Goal: Find contact information: Find contact information

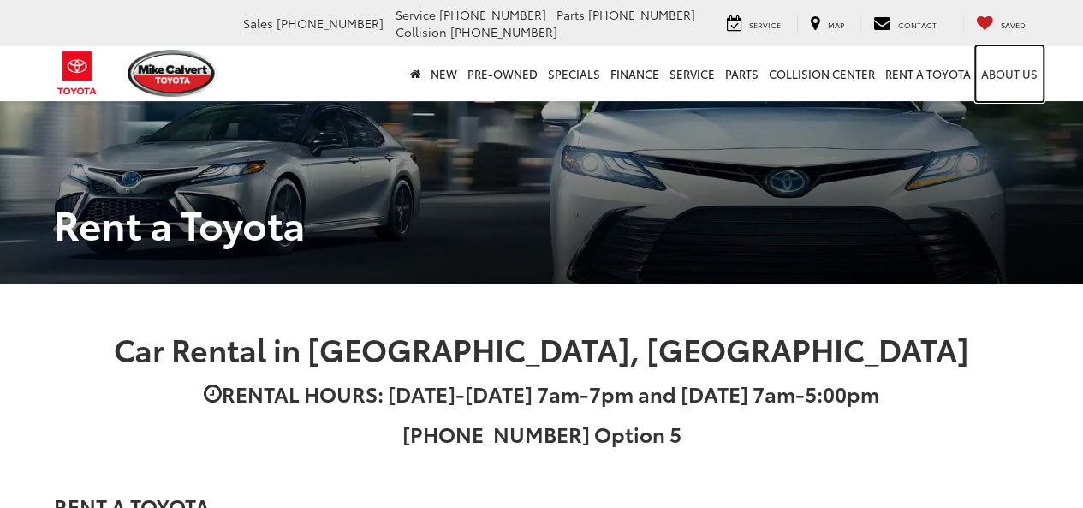
click at [1009, 73] on link "About Us" at bounding box center [1009, 73] width 67 height 55
click at [918, 233] on h1 "Rent a Toyota" at bounding box center [541, 223] width 1001 height 44
click at [1000, 81] on link "About Us" at bounding box center [1009, 73] width 67 height 55
click at [989, 259] on div "Rent a Toyota" at bounding box center [541, 185] width 1083 height 198
click at [1002, 73] on link "About Us" at bounding box center [1009, 73] width 67 height 55
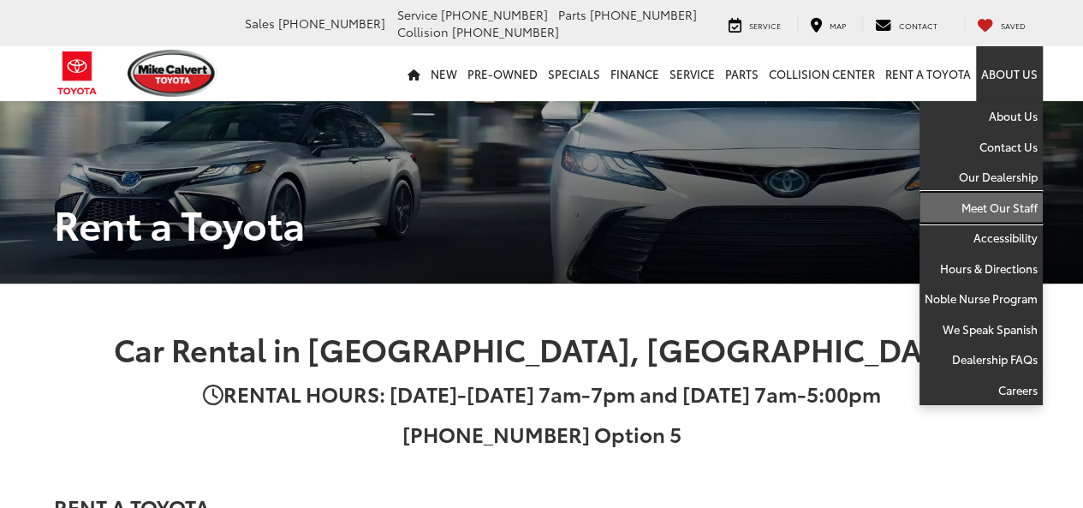
click at [994, 199] on link "Meet Our Staff" at bounding box center [980, 208] width 123 height 31
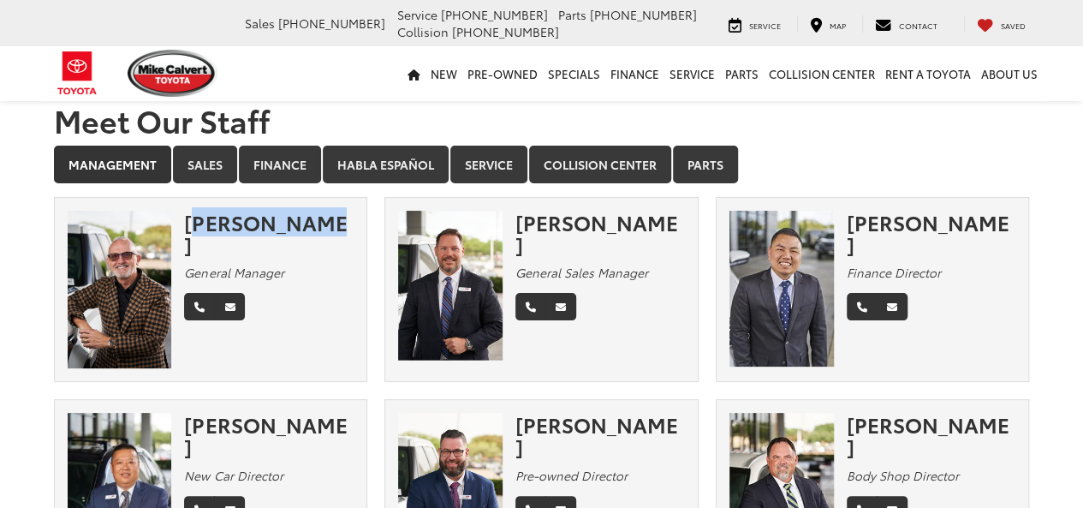
drag, startPoint x: 188, startPoint y: 219, endPoint x: 311, endPoint y: 221, distance: 122.4
click at [311, 221] on div "[PERSON_NAME]" at bounding box center [268, 233] width 169 height 45
copy div "[PERSON_NAME]"
drag, startPoint x: 185, startPoint y: 246, endPoint x: 288, endPoint y: 255, distance: 103.1
click at [288, 264] on div "General Manager" at bounding box center [268, 272] width 169 height 17
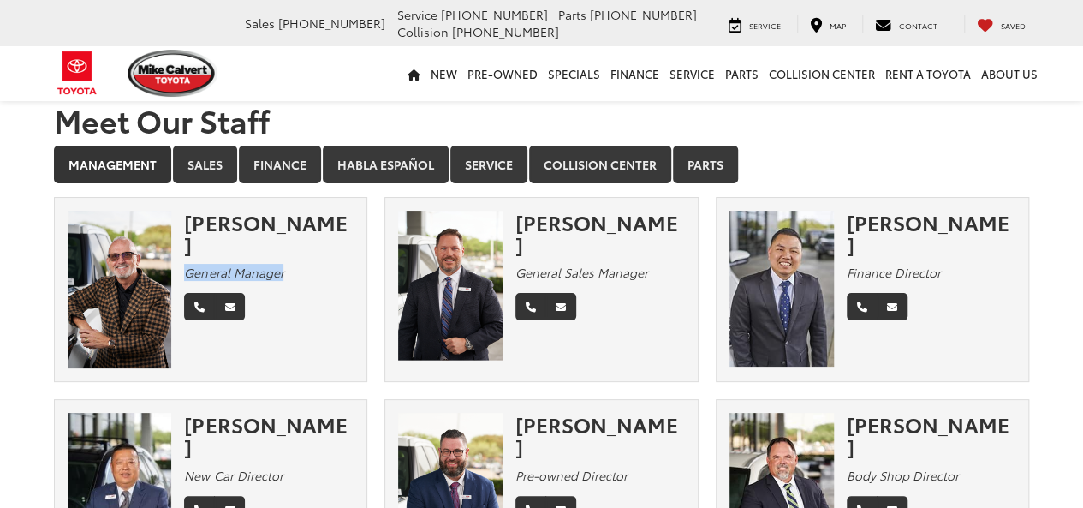
copy em "General Manager"
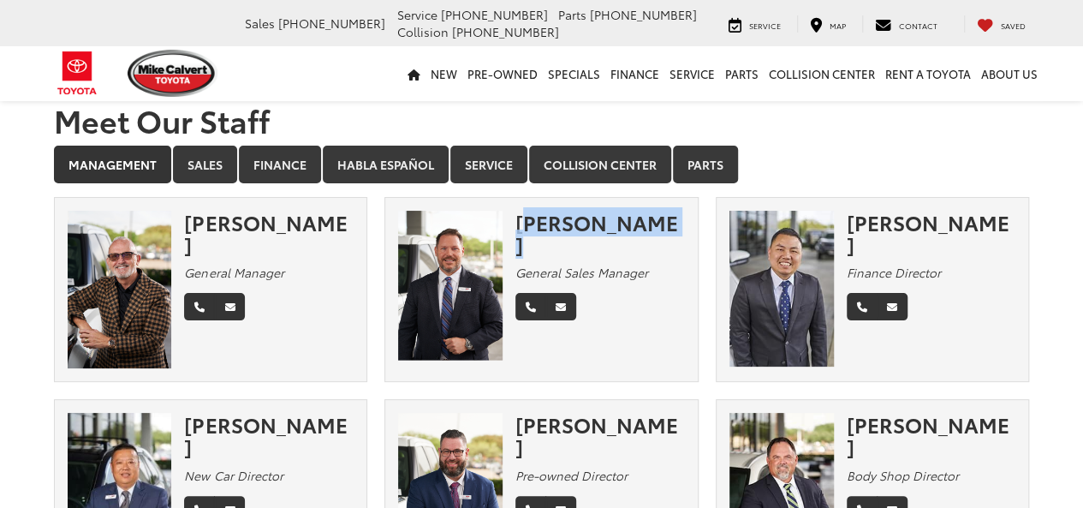
drag, startPoint x: 519, startPoint y: 223, endPoint x: 662, endPoint y: 222, distance: 142.9
click at [662, 222] on div "[PERSON_NAME]" at bounding box center [599, 233] width 169 height 45
copy div "[PERSON_NAME]"
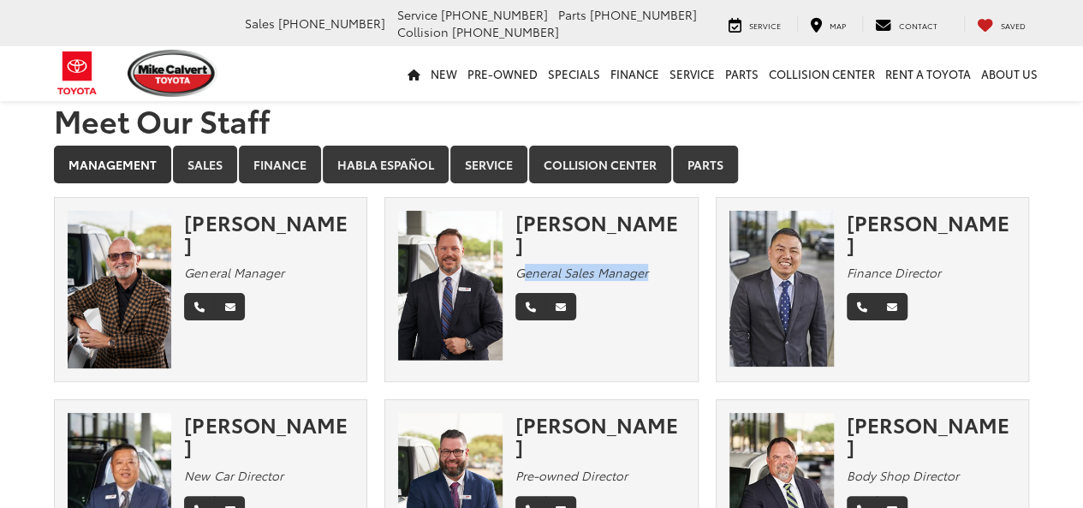
drag, startPoint x: 521, startPoint y: 248, endPoint x: 649, endPoint y: 240, distance: 127.8
click at [649, 240] on div "[PERSON_NAME] General Sales Manager" at bounding box center [606, 269] width 182 height 116
click at [635, 287] on div "[PERSON_NAME] General Sales Manager" at bounding box center [606, 269] width 182 height 116
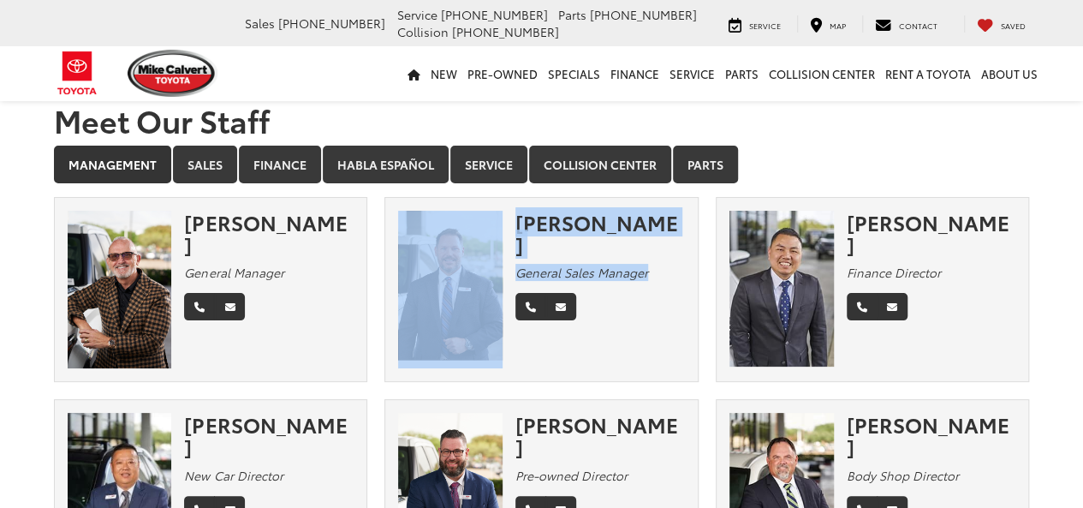
drag, startPoint x: 512, startPoint y: 247, endPoint x: 649, endPoint y: 245, distance: 137.0
click at [649, 245] on div "[PERSON_NAME] General Sales Manager" at bounding box center [541, 289] width 312 height 157
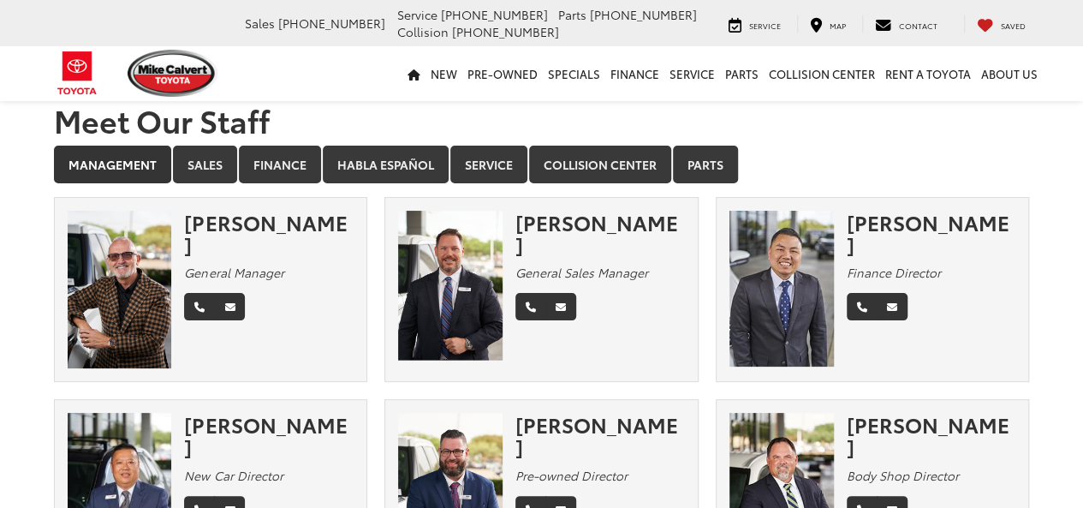
click at [633, 298] on div "[PERSON_NAME] General Sales Manager" at bounding box center [606, 269] width 182 height 116
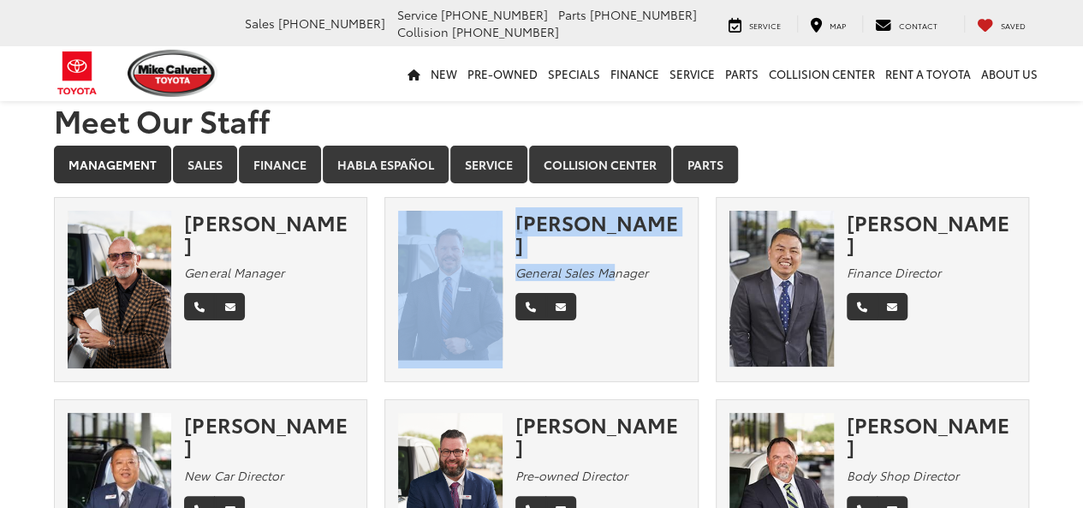
drag, startPoint x: 514, startPoint y: 246, endPoint x: 615, endPoint y: 247, distance: 101.0
click at [615, 247] on div "[PERSON_NAME] General Sales Manager" at bounding box center [541, 289] width 312 height 157
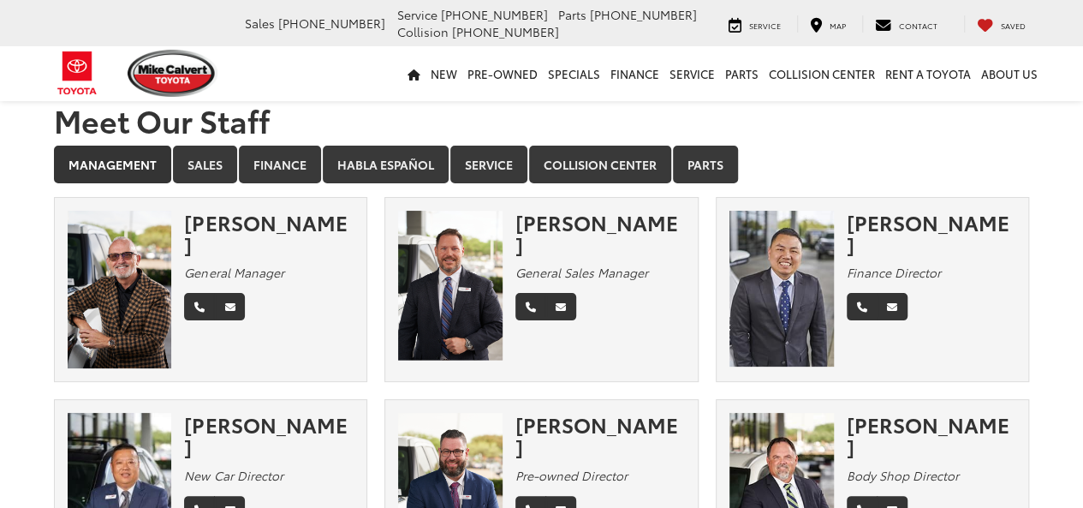
click at [601, 286] on div "[PERSON_NAME] General Sales Manager" at bounding box center [606, 269] width 182 height 116
drag, startPoint x: 519, startPoint y: 251, endPoint x: 646, endPoint y: 249, distance: 127.5
click at [646, 264] on em "General Sales Manager" at bounding box center [581, 272] width 133 height 17
copy em "General Sales Manager"
